Goal: Information Seeking & Learning: Learn about a topic

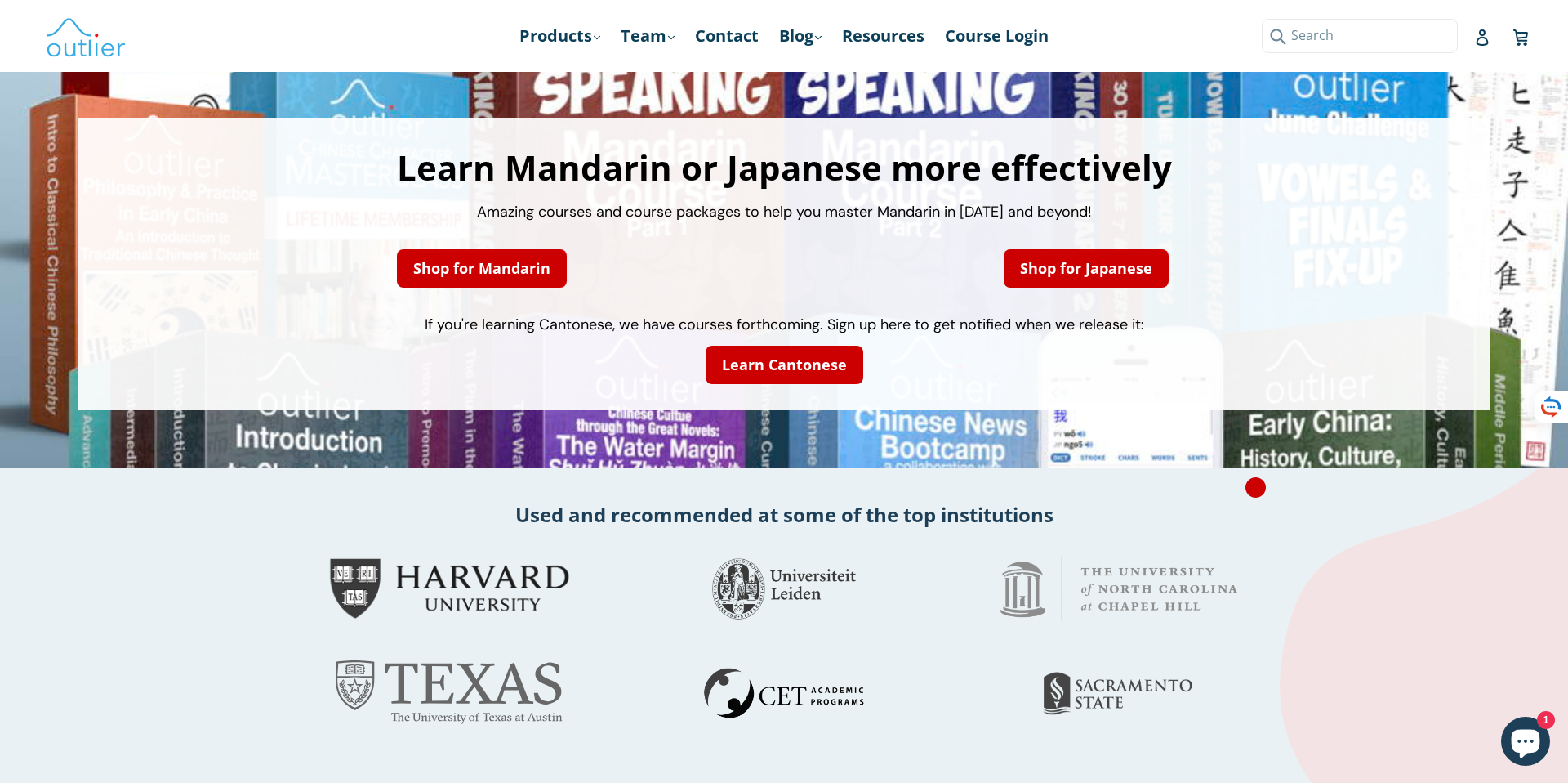
click at [1436, 38] on input "Search" at bounding box center [1359, 35] width 196 height 33
type input "腰"
click at [1262, 19] on button "Submit" at bounding box center [1276, 35] width 27 height 33
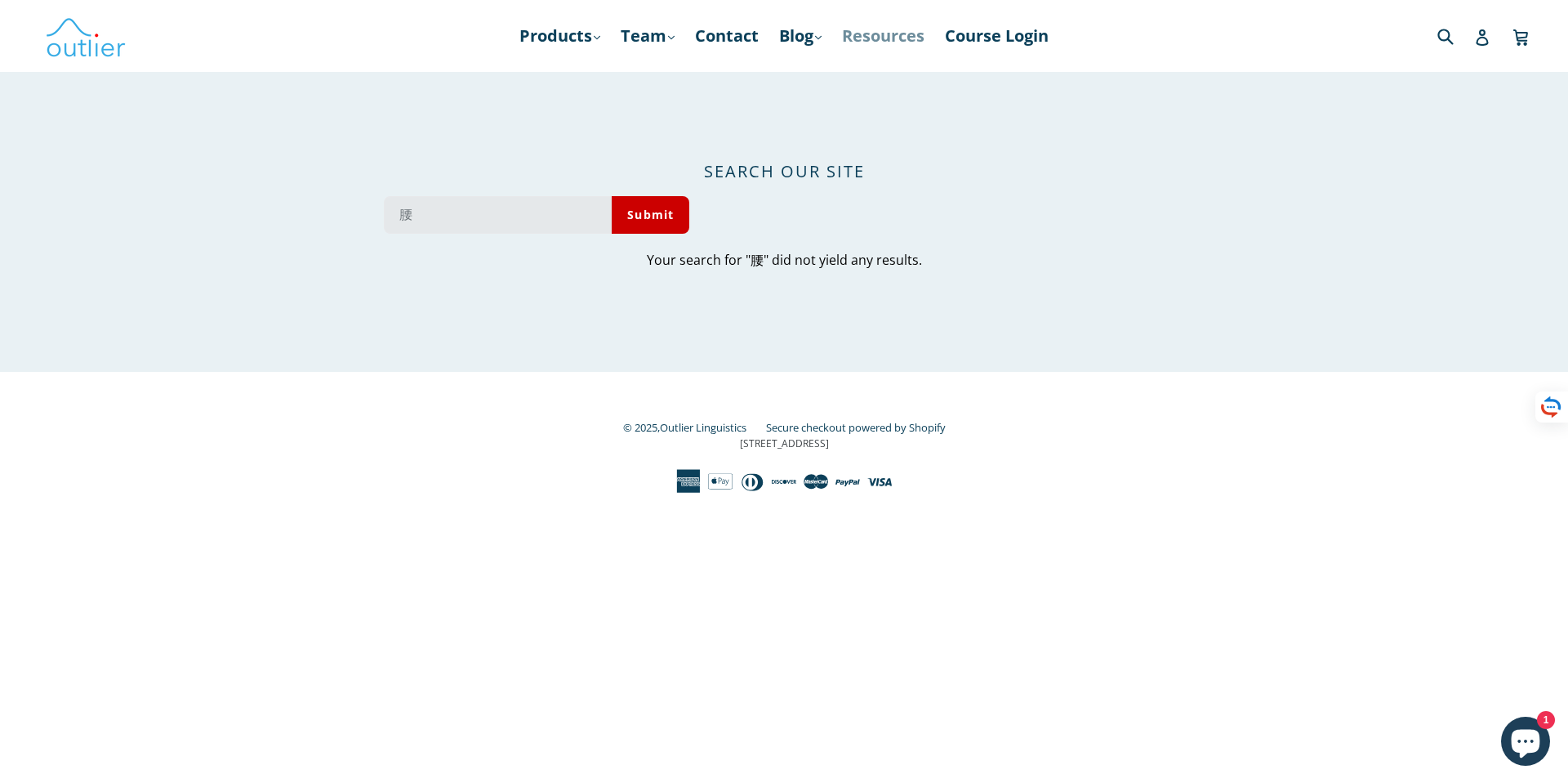
click at [895, 31] on link "Resources" at bounding box center [883, 36] width 98 height 29
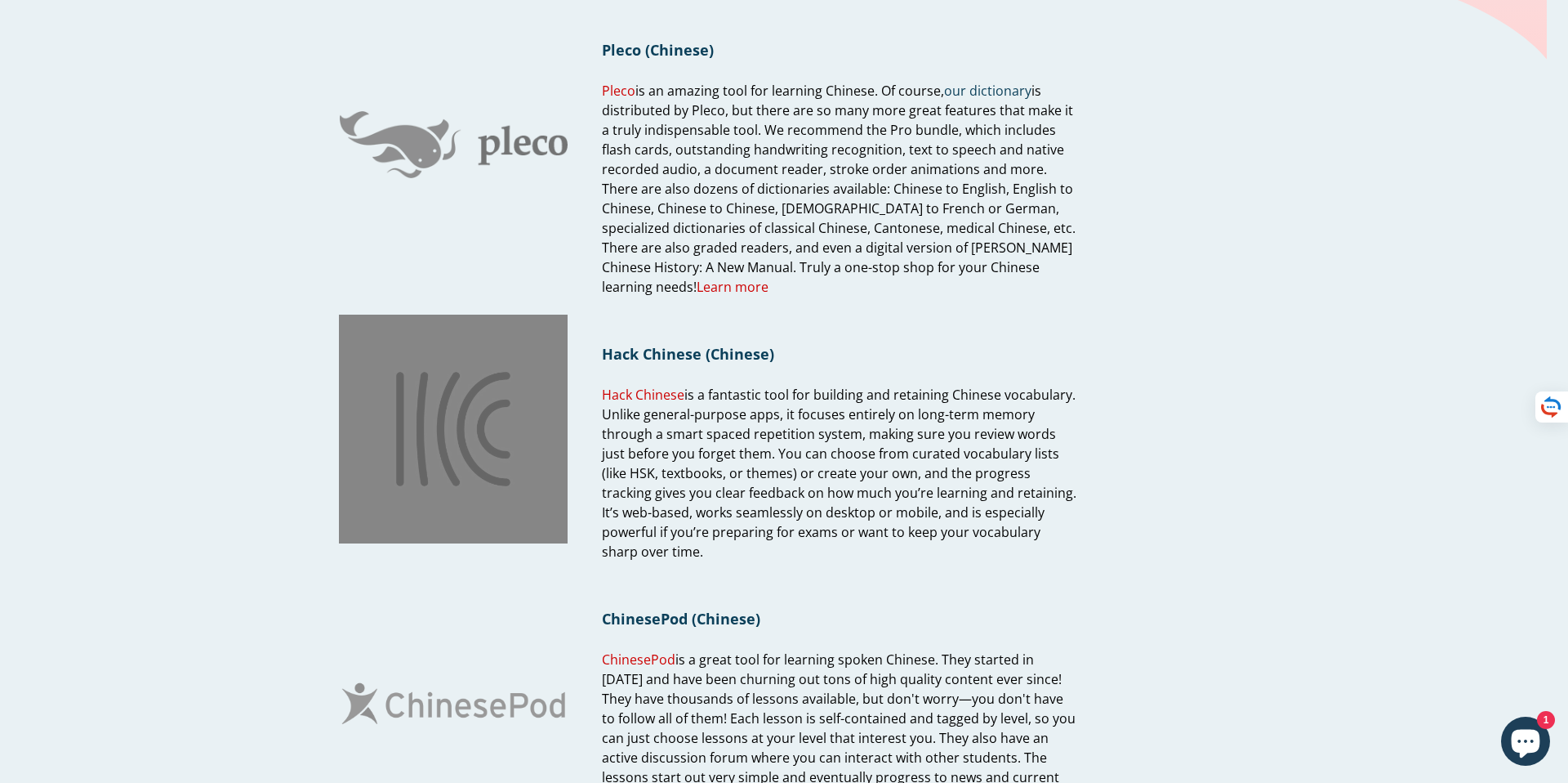
scroll to position [429, 0]
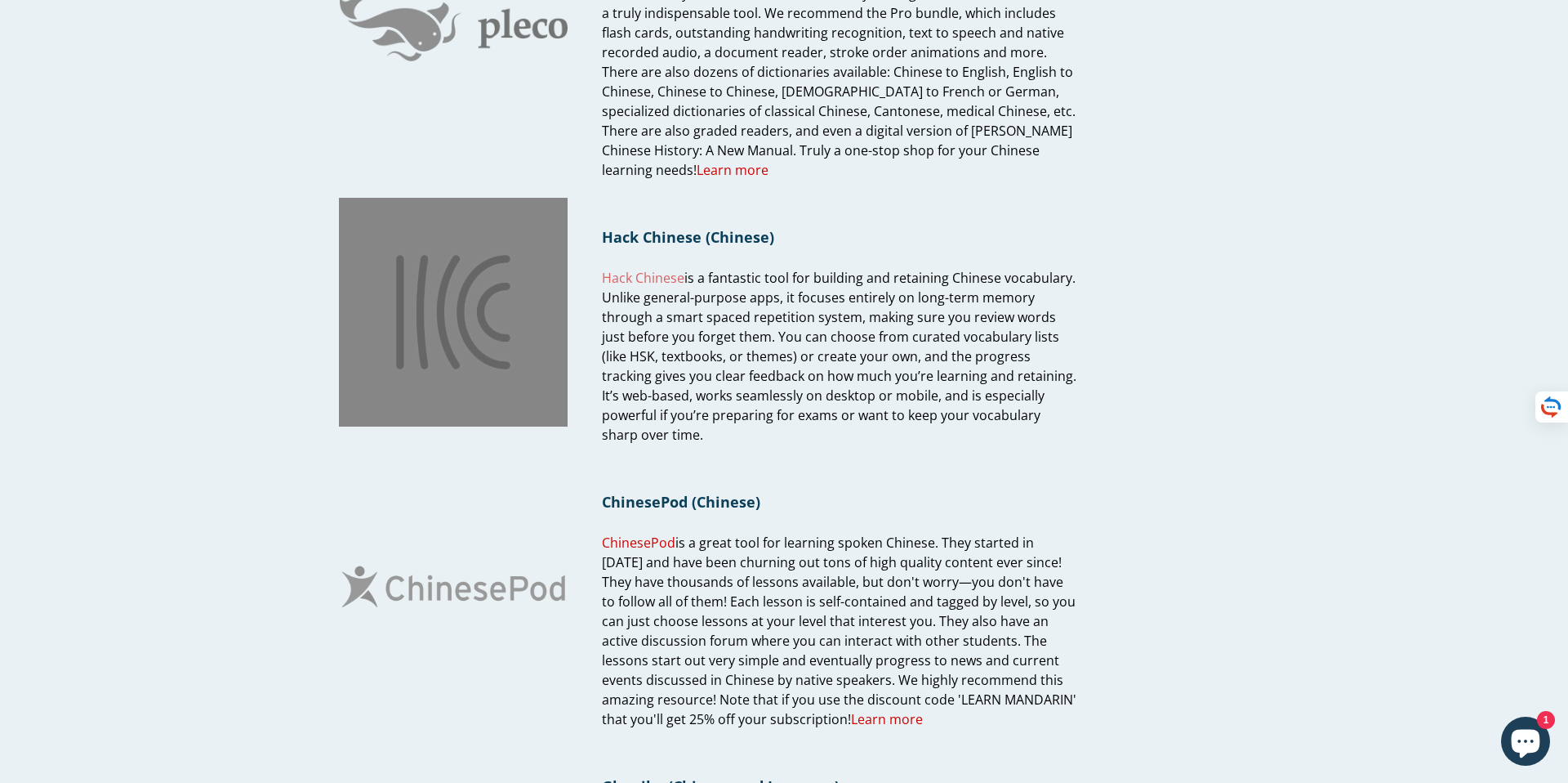
click at [648, 282] on link "Hack Chinese" at bounding box center [643, 278] width 83 height 19
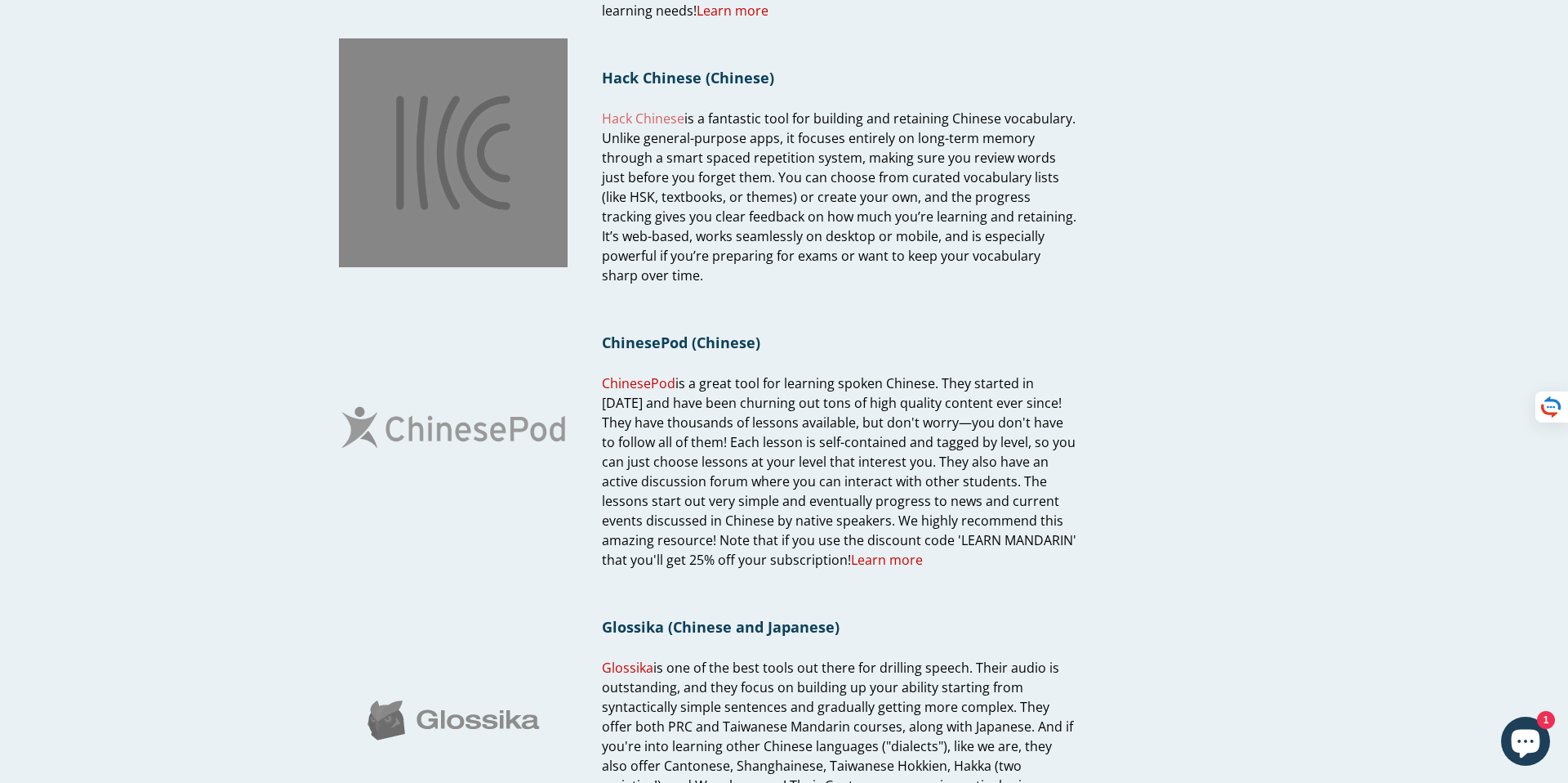
scroll to position [0, 0]
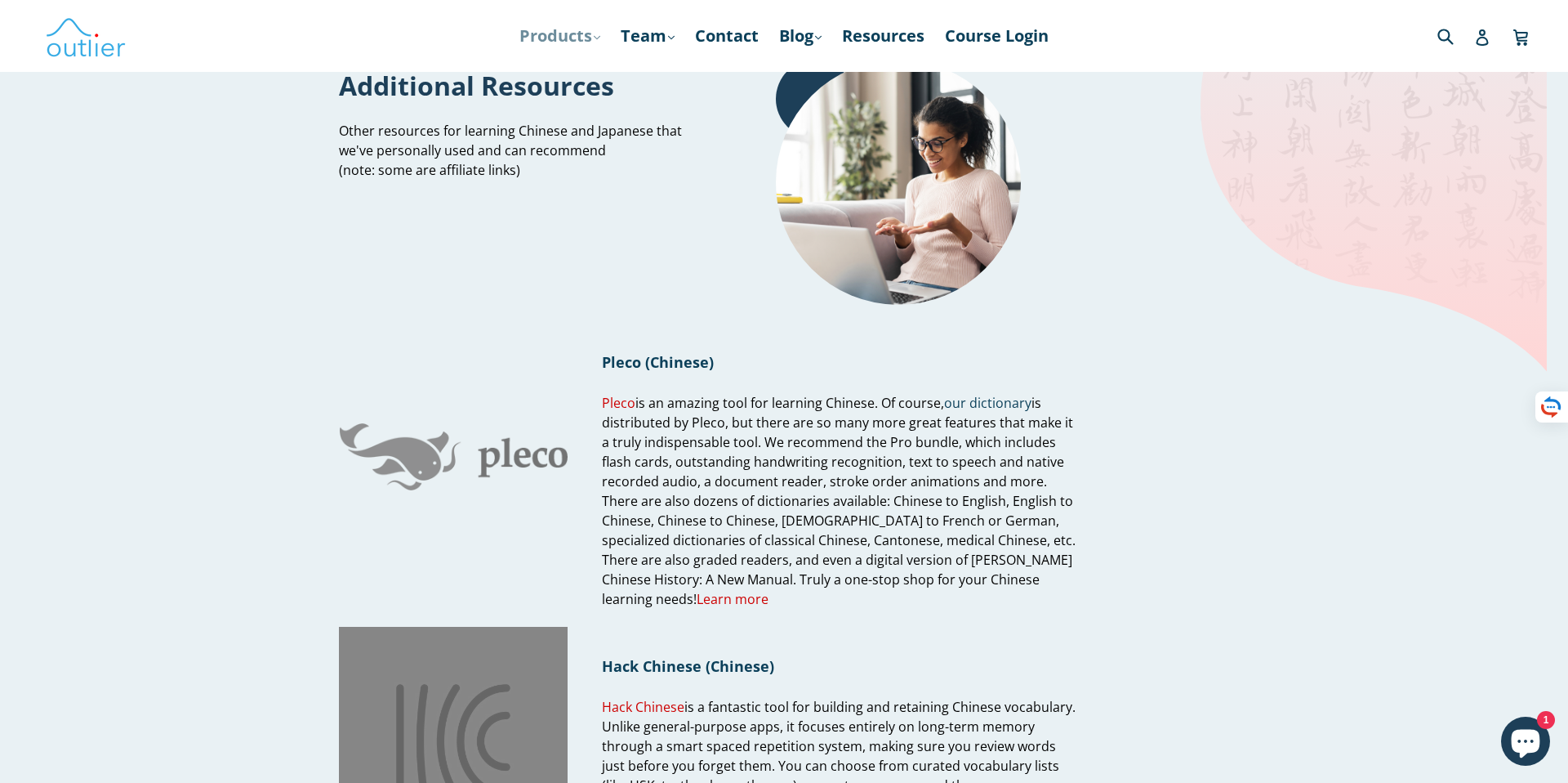
click at [532, 30] on link "Products .cls-1{fill:#231f20} expand" at bounding box center [560, 36] width 97 height 29
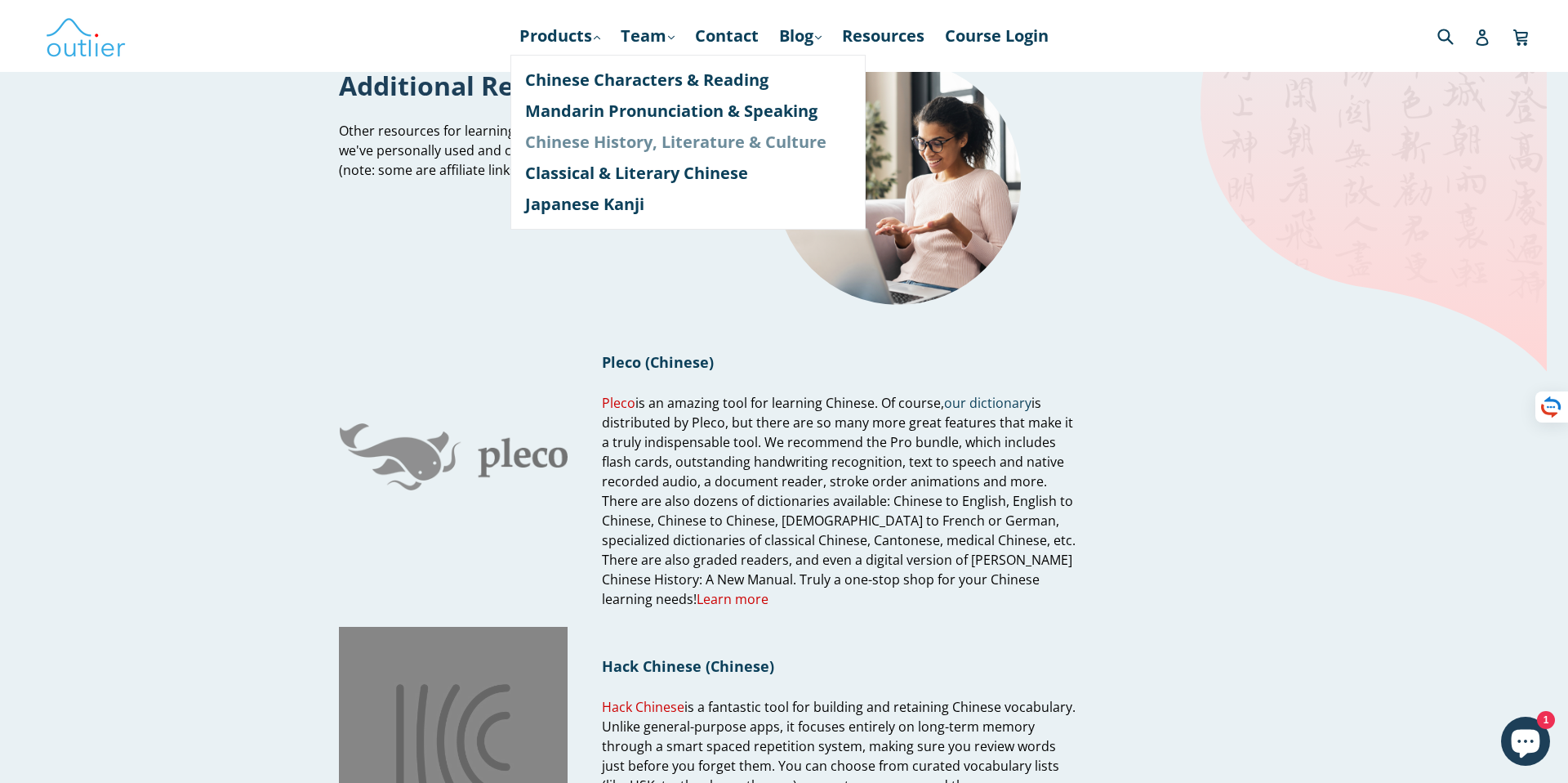
click at [580, 150] on link "Chinese History, Literature & Culture" at bounding box center [688, 142] width 325 height 31
click at [583, 89] on link "Chinese Characters & Reading" at bounding box center [688, 80] width 325 height 31
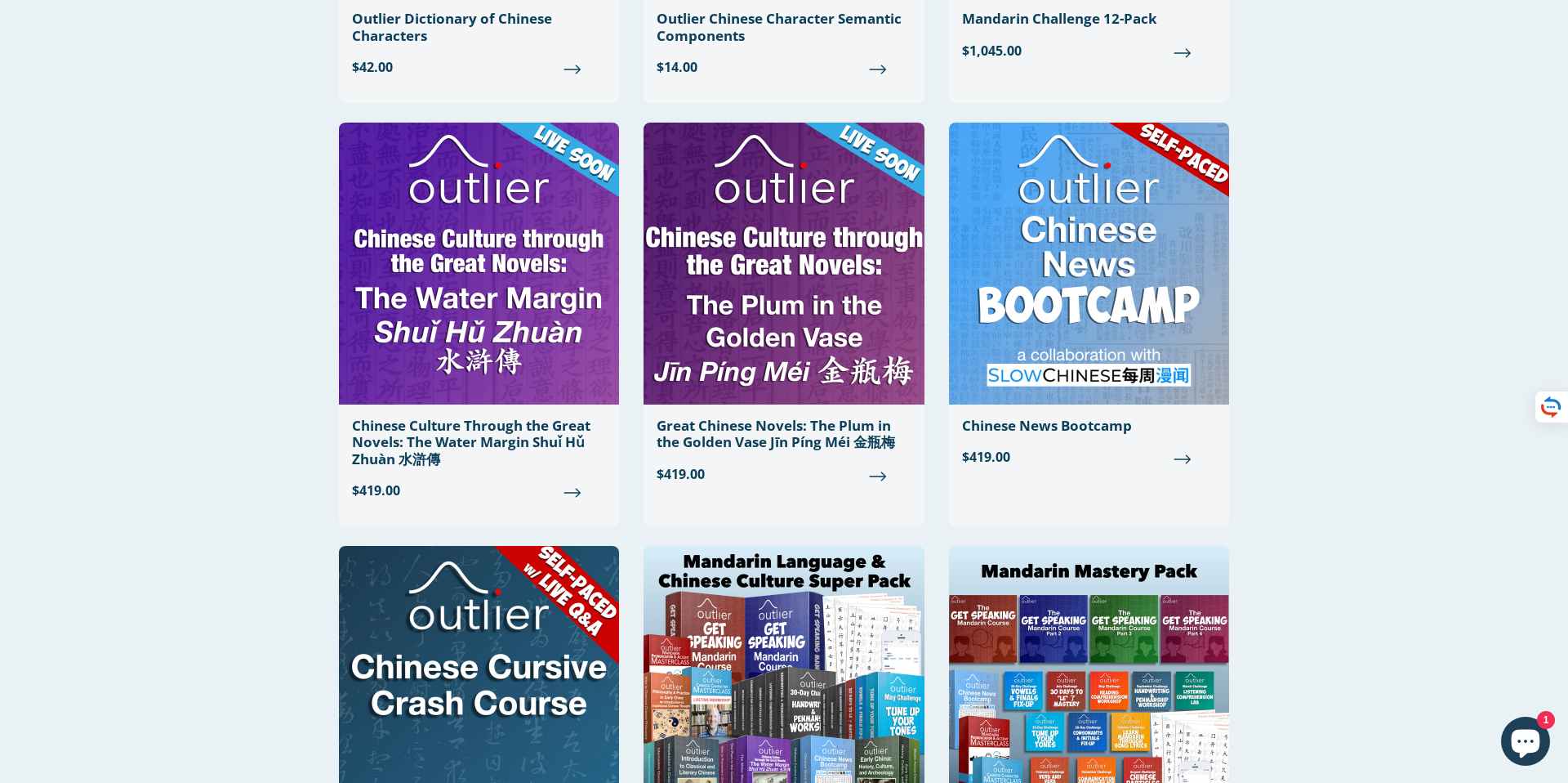
scroll to position [862, 0]
